Goal: Task Accomplishment & Management: Use online tool/utility

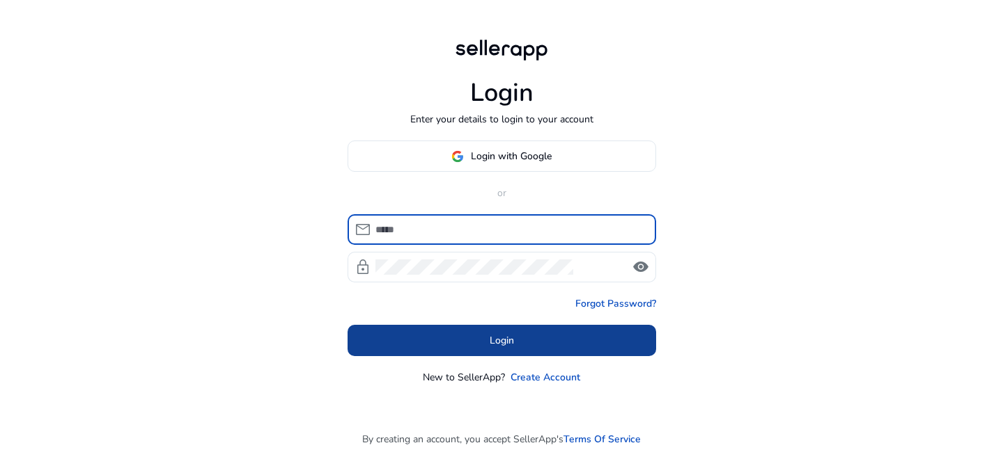
type input "**********"
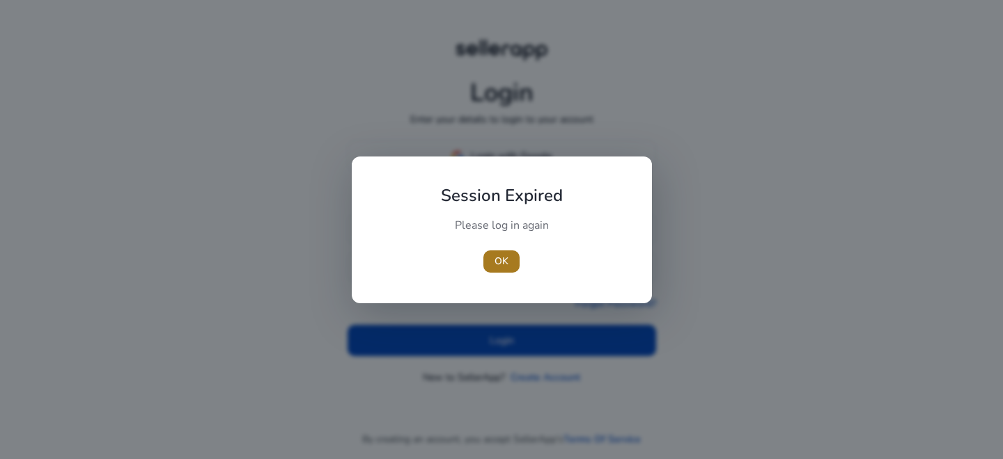
click at [507, 267] on span "OK" at bounding box center [501, 261] width 14 height 15
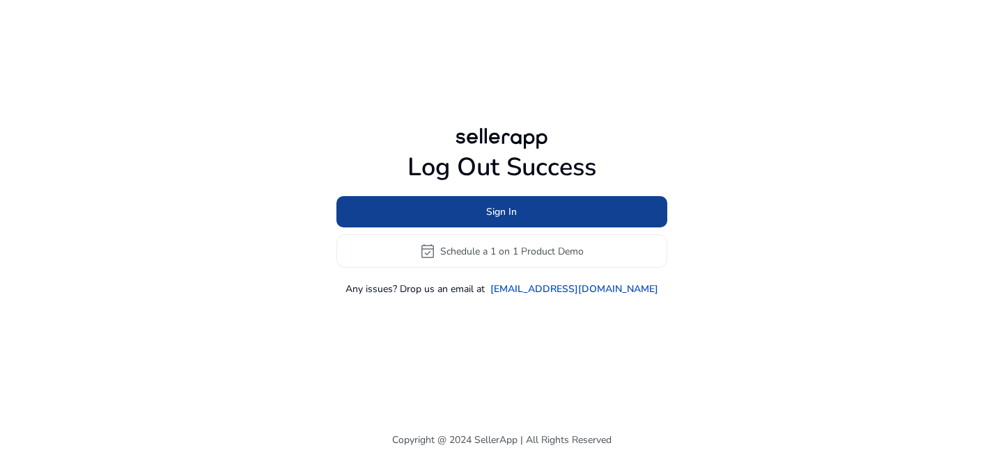
click at [534, 218] on span at bounding box center [501, 212] width 331 height 33
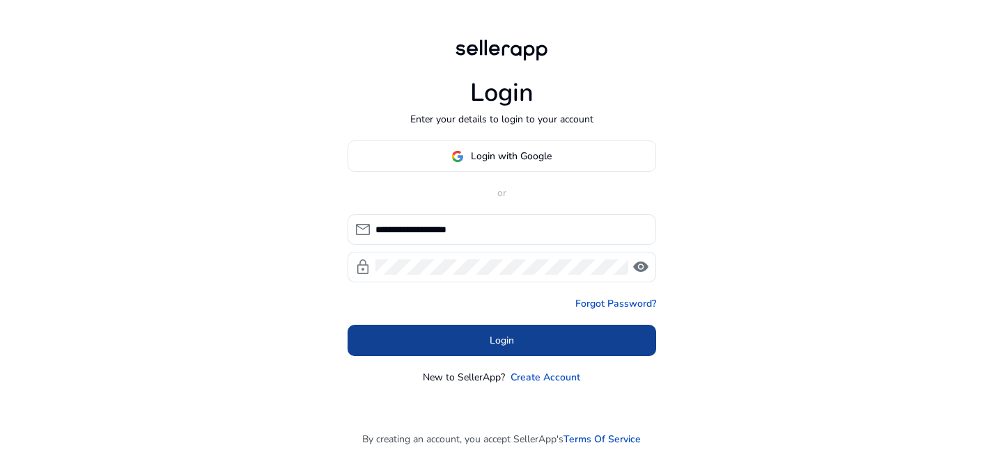
click at [472, 337] on span at bounding box center [501, 340] width 308 height 33
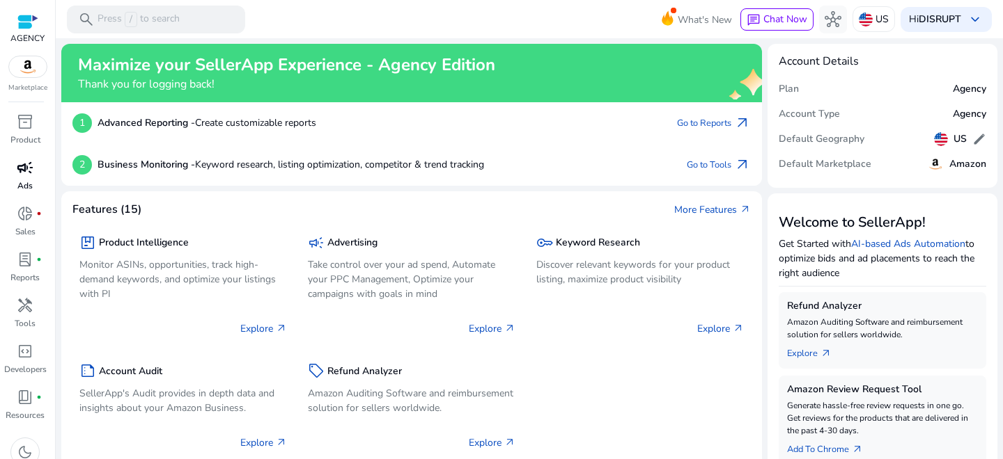
click at [28, 175] on span "campaign" at bounding box center [25, 167] width 17 height 17
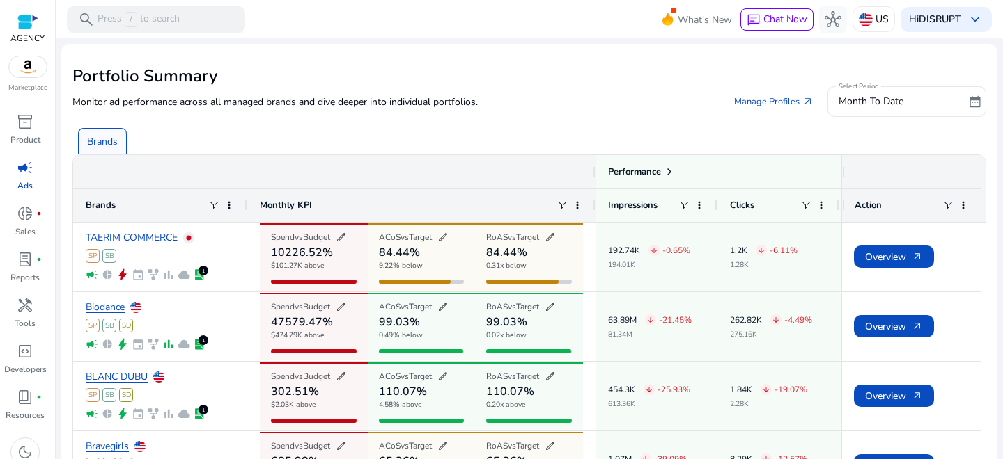
scroll to position [88, 0]
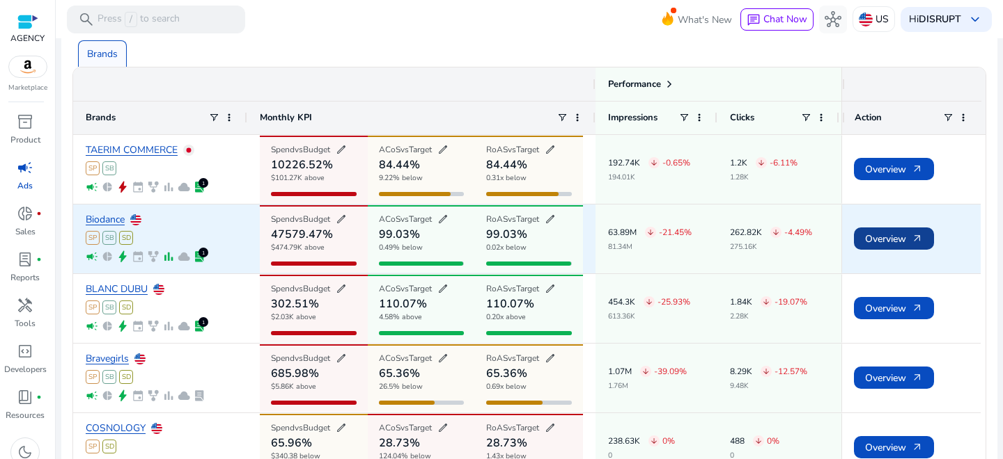
click at [893, 235] on span "Overview arrow_outward" at bounding box center [894, 239] width 58 height 29
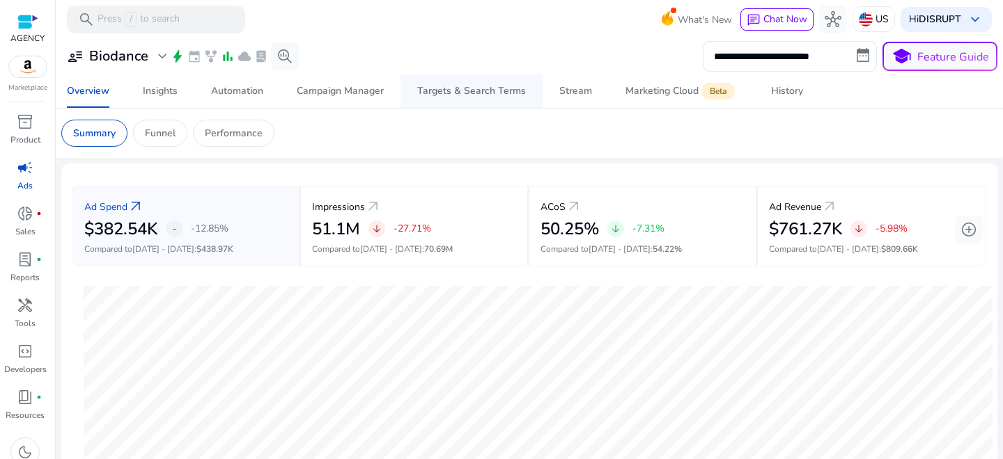
click at [456, 95] on div "Targets & Search Terms" at bounding box center [471, 91] width 109 height 10
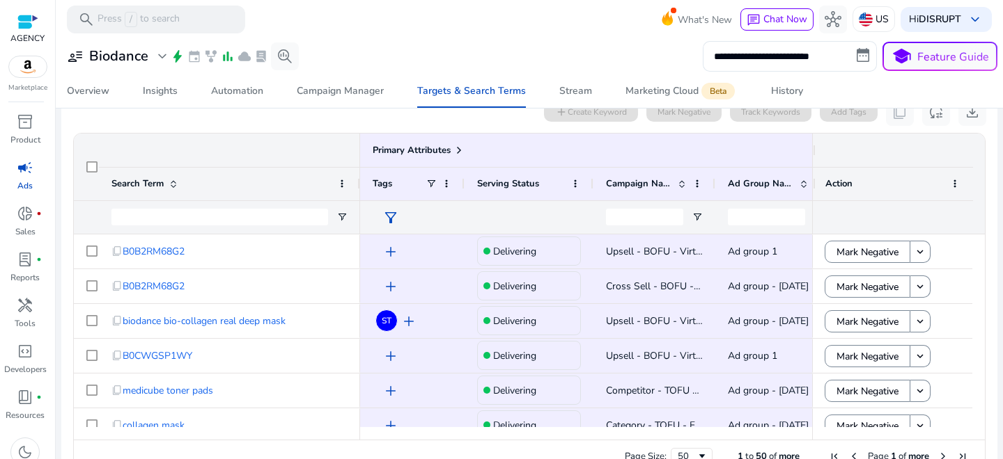
scroll to position [168, 0]
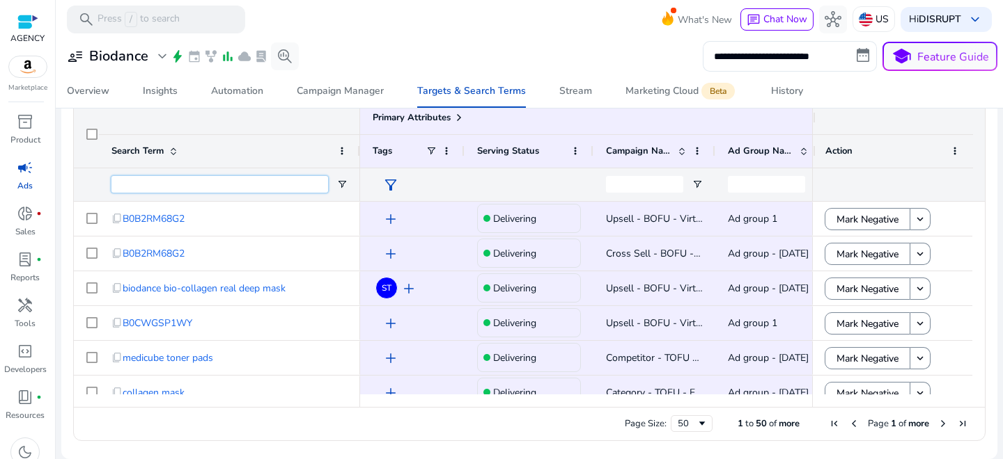
click at [246, 187] on input "Search Term Filter Input" at bounding box center [219, 184] width 217 height 17
type input "**********"
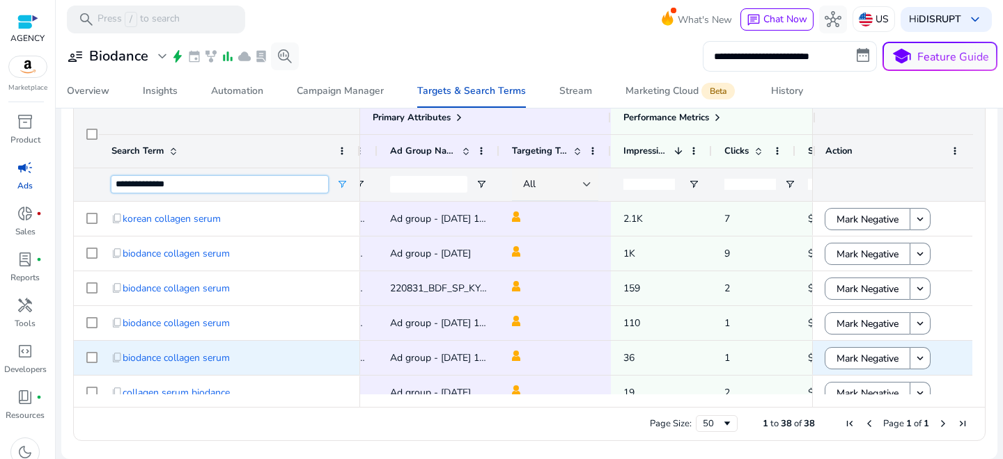
scroll to position [0, 0]
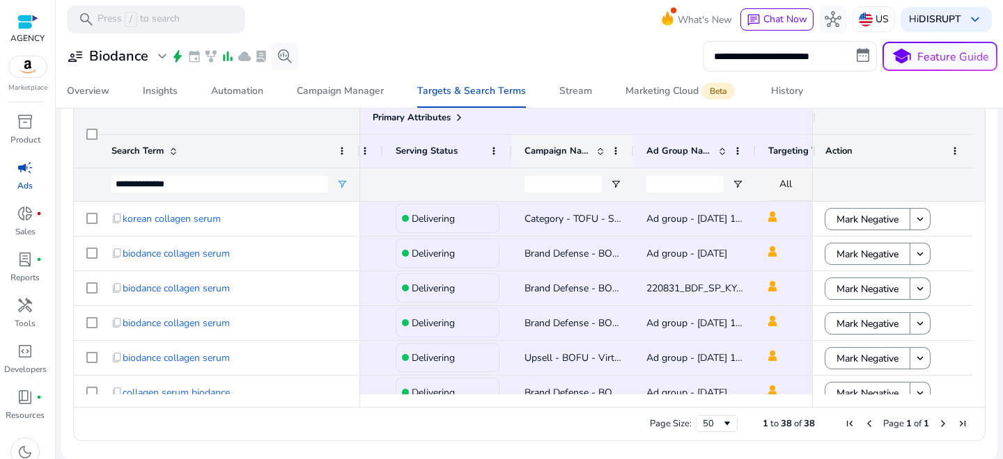
click at [632, 152] on div "Targeting Type Ad Group Name Campaign Name 1" at bounding box center [833, 150] width 1110 height 33
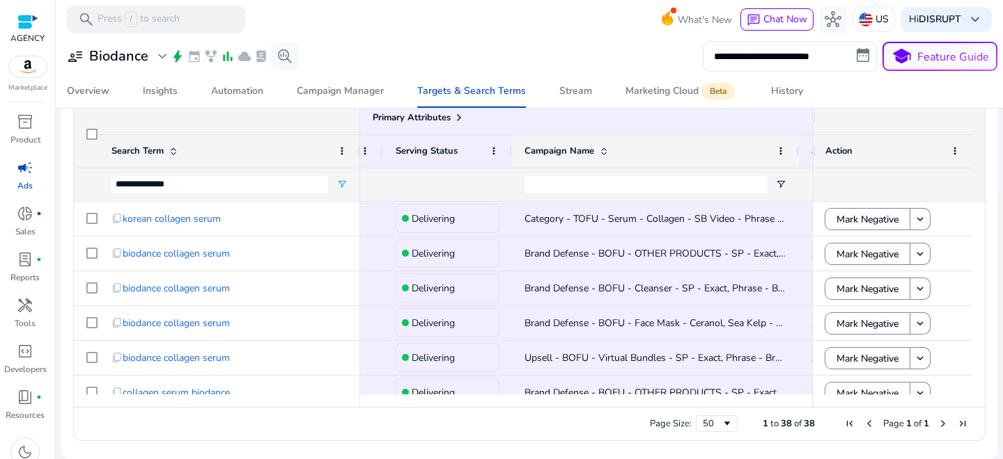
drag, startPoint x: 632, startPoint y: 152, endPoint x: 798, endPoint y: 157, distance: 165.8
click at [798, 157] on div at bounding box center [798, 151] width 6 height 33
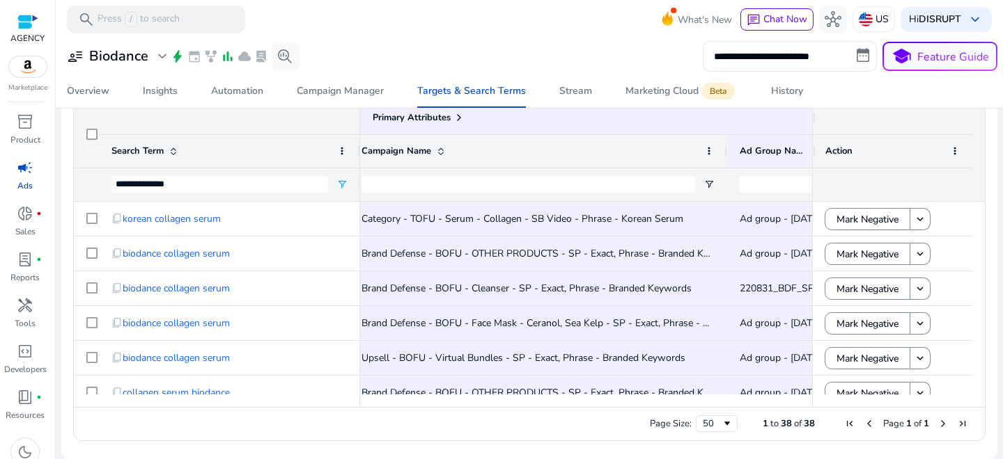
drag, startPoint x: 633, startPoint y: 150, endPoint x: 723, endPoint y: 164, distance: 91.6
click at [723, 164] on div at bounding box center [726, 151] width 6 height 33
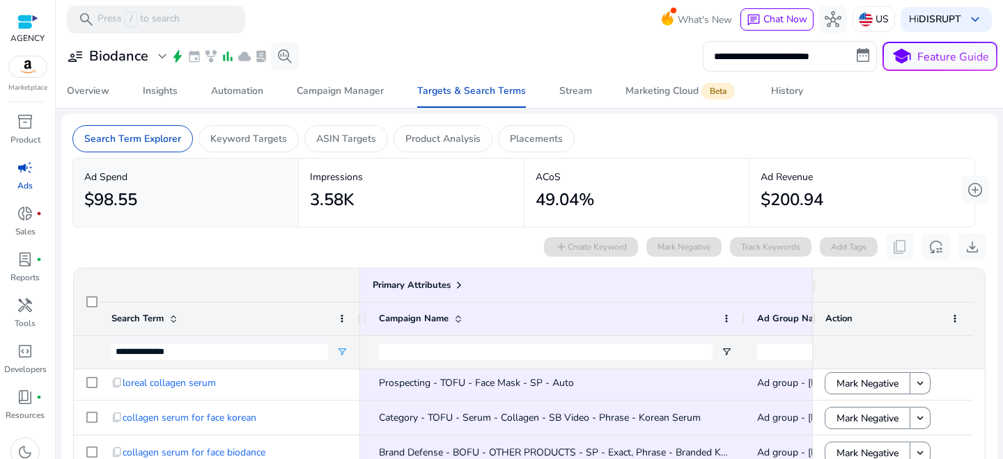
click at [23, 164] on span "campaign" at bounding box center [25, 167] width 17 height 17
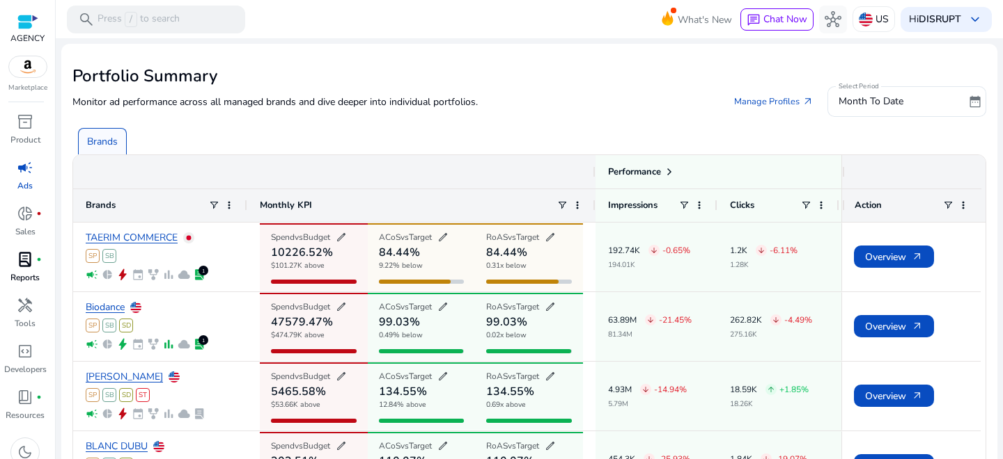
click at [25, 268] on span "lab_profile" at bounding box center [25, 259] width 17 height 17
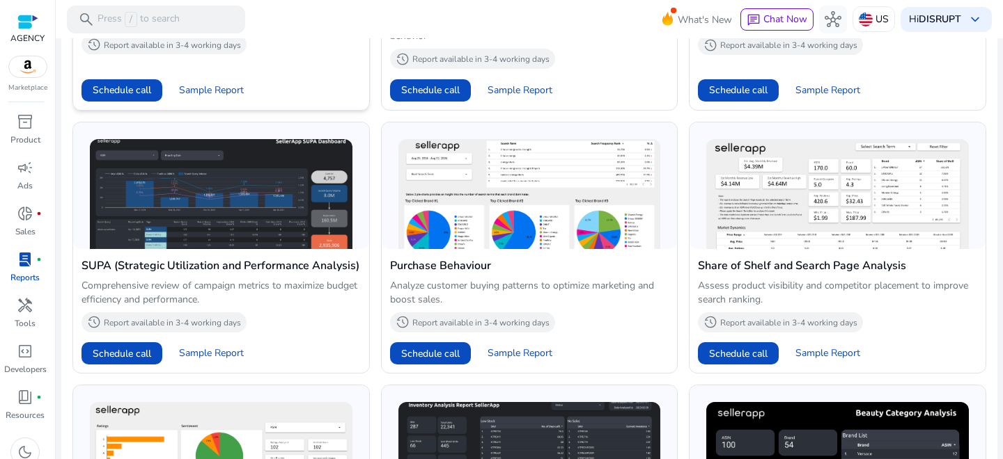
scroll to position [336, 0]
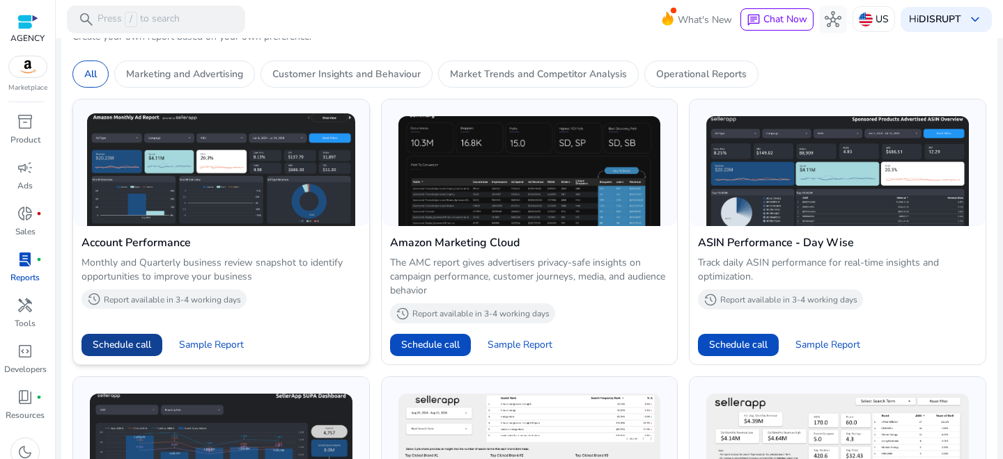
click at [148, 340] on span "Schedule call" at bounding box center [122, 345] width 58 height 15
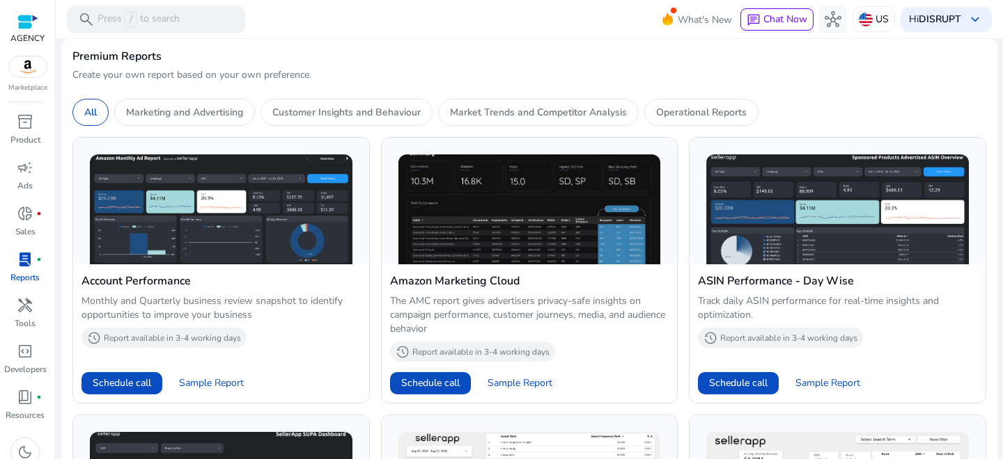
scroll to position [299, 0]
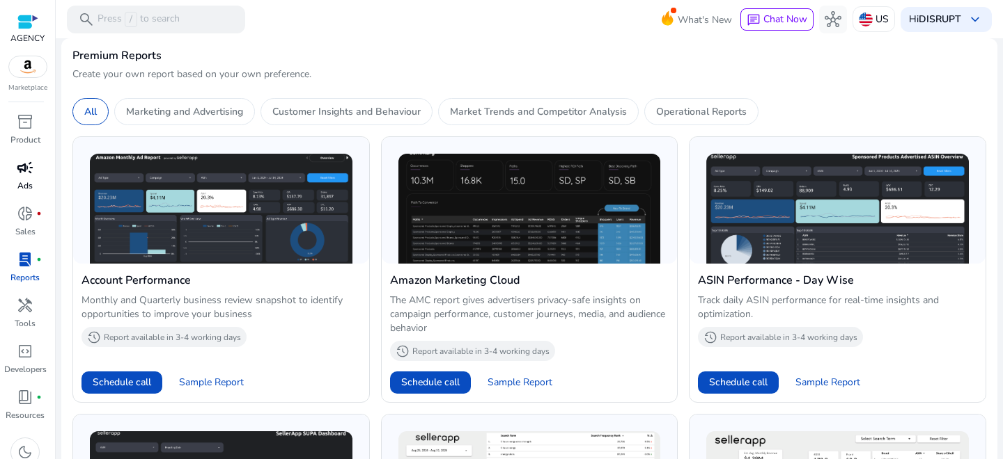
click at [27, 166] on span "campaign" at bounding box center [25, 167] width 17 height 17
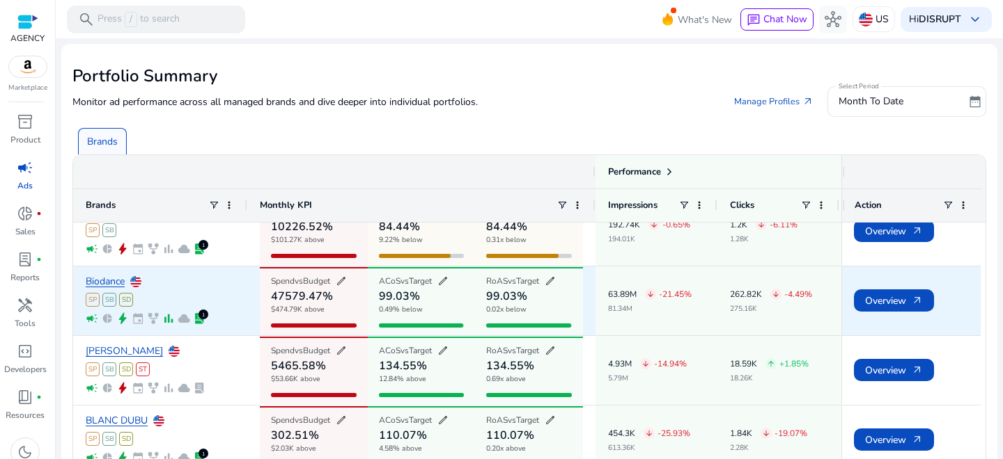
scroll to position [38, 0]
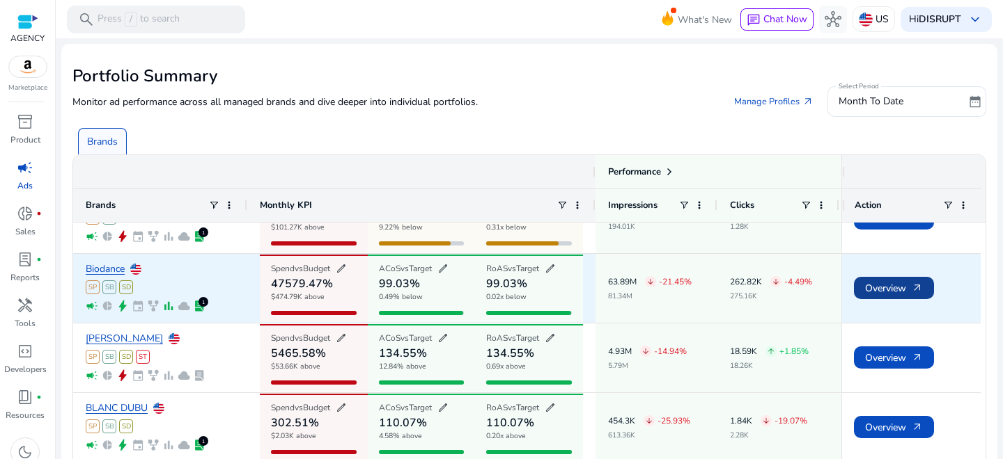
click at [891, 285] on span "Overview arrow_outward" at bounding box center [894, 288] width 58 height 29
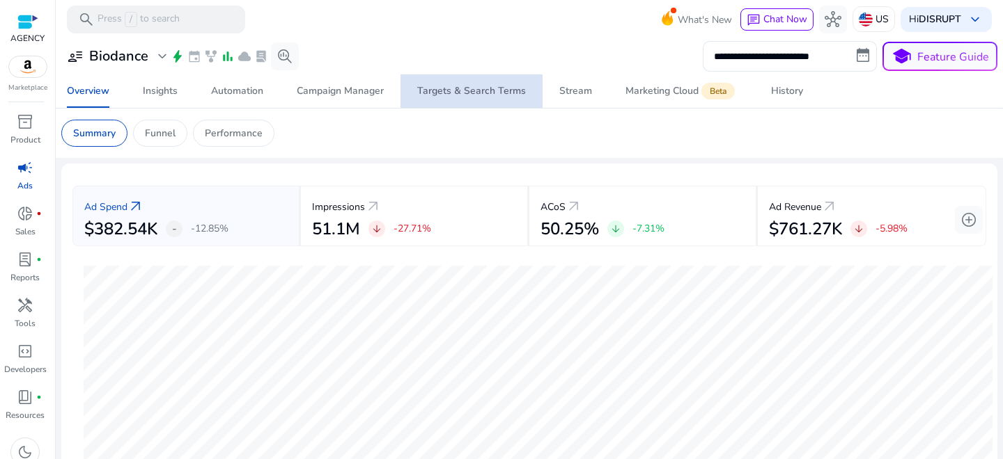
click at [484, 93] on div "Targets & Search Terms" at bounding box center [471, 91] width 109 height 10
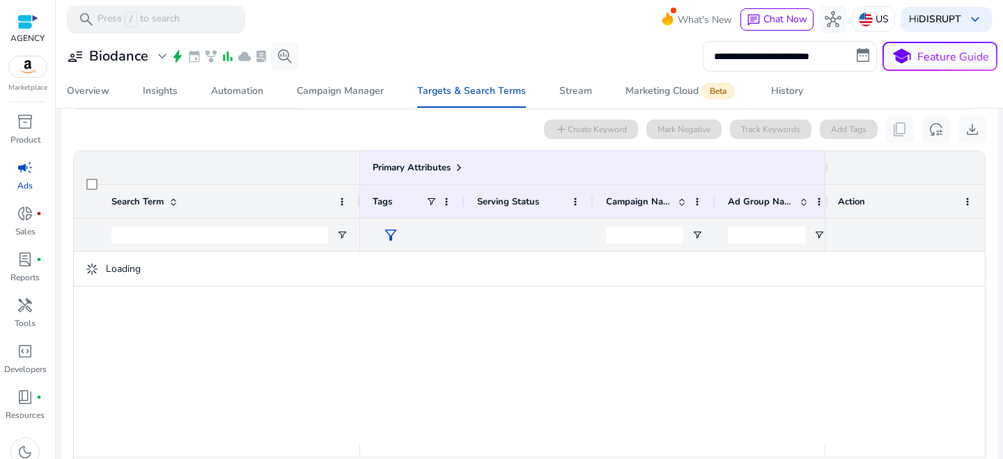
scroll to position [118, 0]
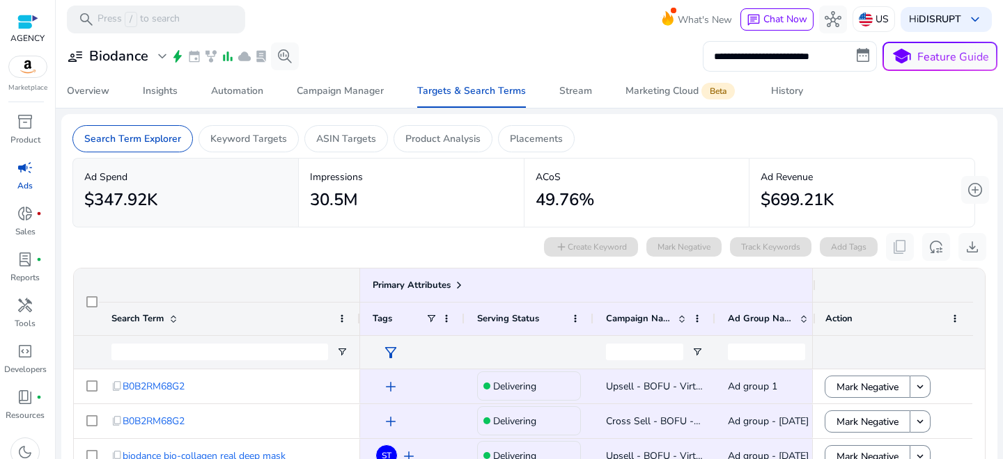
scroll to position [118, 0]
